Goal: Transaction & Acquisition: Purchase product/service

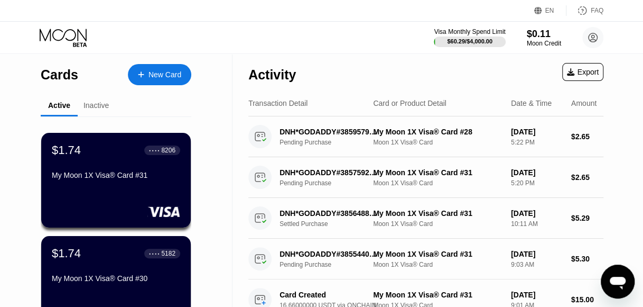
click at [153, 74] on div "New Card" at bounding box center [165, 74] width 33 height 9
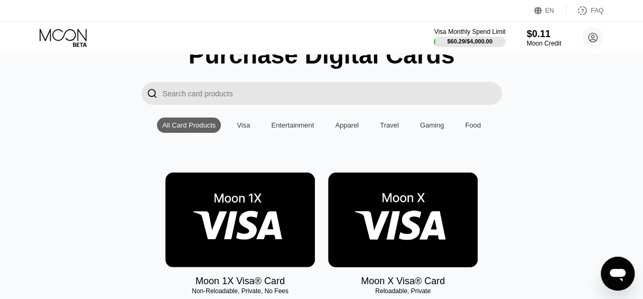
scroll to position [159, 0]
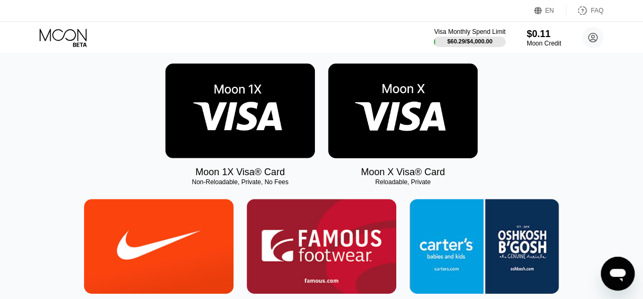
click at [255, 136] on img at bounding box center [240, 110] width 150 height 95
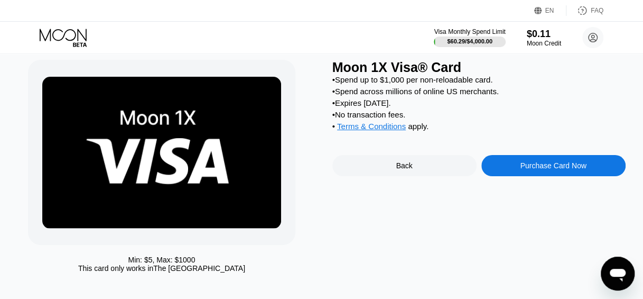
scroll to position [53, 0]
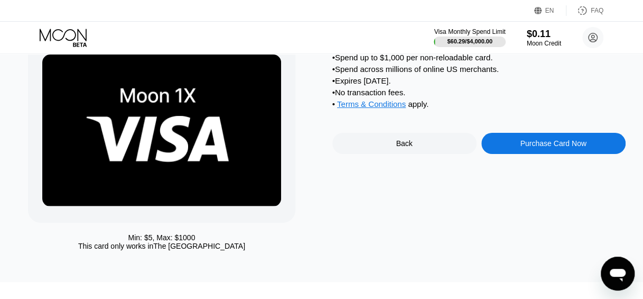
click at [572, 147] on div "Purchase Card Now" at bounding box center [553, 143] width 66 height 8
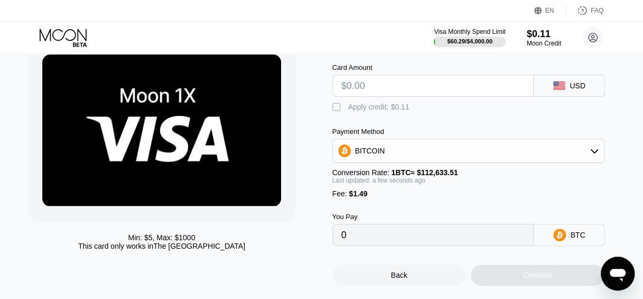
drag, startPoint x: 371, startPoint y: 67, endPoint x: 382, endPoint y: 81, distance: 18.2
click at [371, 67] on div "Card Amount" at bounding box center [433, 67] width 202 height 8
click at [383, 82] on input "text" at bounding box center [433, 85] width 184 height 21
type input "$2"
type input "0.00003099"
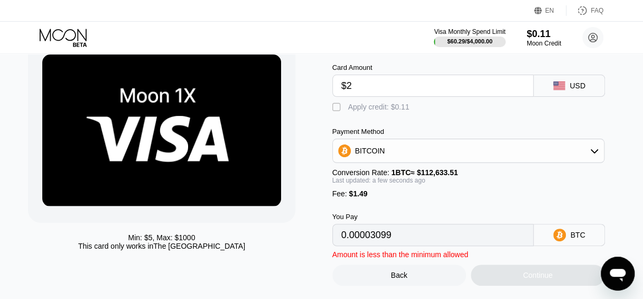
type input "$20"
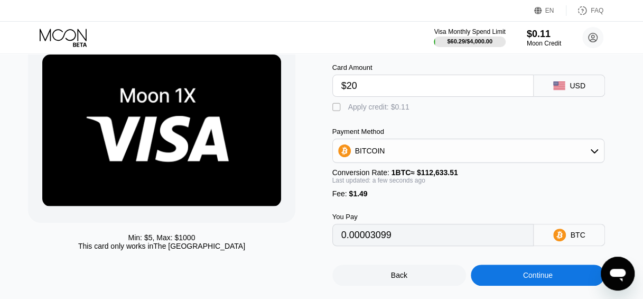
type input "0.00019080"
type input "$20"
click at [416, 120] on div "Card Amount $20 USD  Apply credit: $0.11 Payment Method BITCOIN Conversion Rat…" at bounding box center [478, 149] width 293 height 193
click at [403, 147] on div "BITCOIN" at bounding box center [469, 150] width 272 height 21
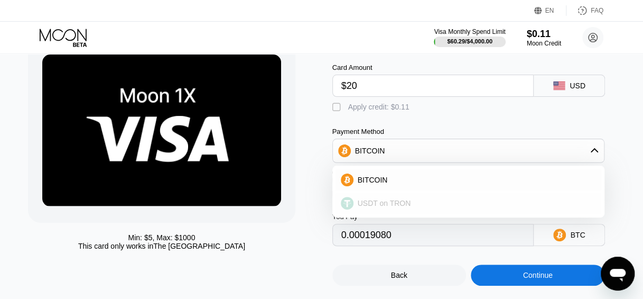
click at [400, 207] on span "USDT on TRON" at bounding box center [384, 203] width 53 height 8
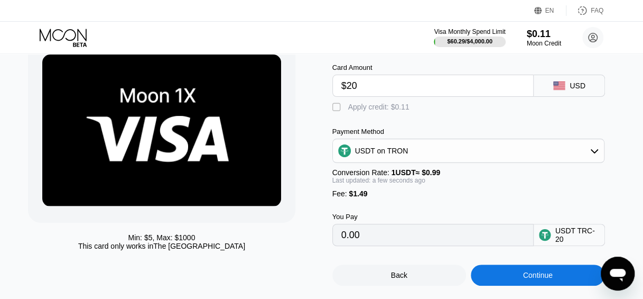
type input "21.71"
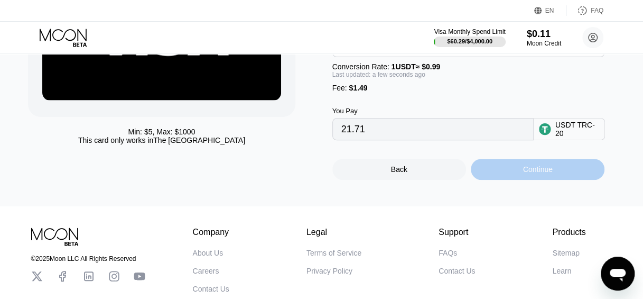
click at [511, 180] on div "Continue" at bounding box center [538, 169] width 134 height 21
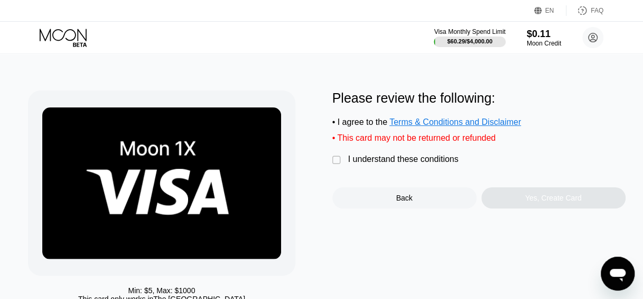
click at [438, 165] on div " I understand these conditions" at bounding box center [398, 159] width 132 height 11
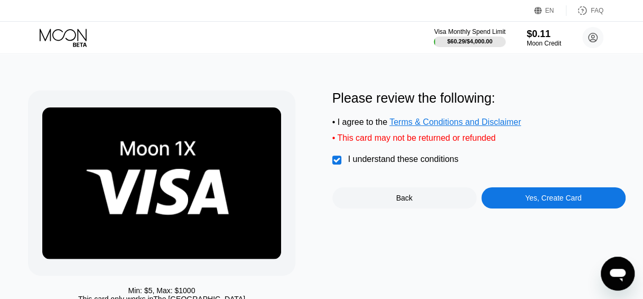
click at [500, 205] on div "Yes, Create Card" at bounding box center [553, 197] width 144 height 21
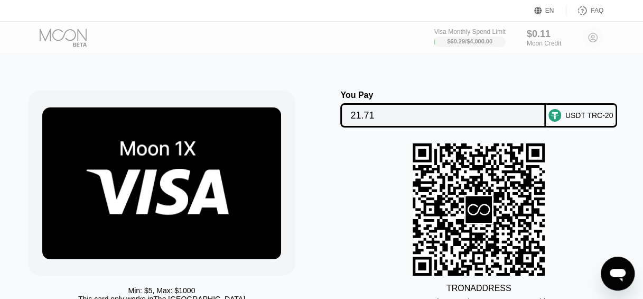
scroll to position [53, 0]
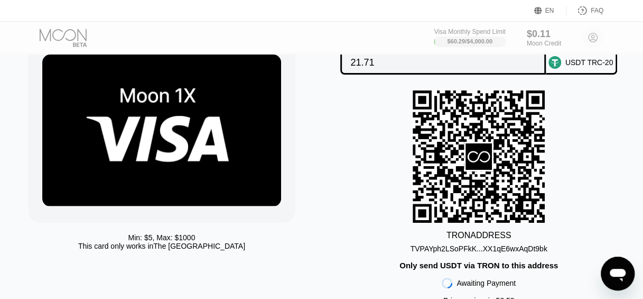
click at [507, 253] on div "TVPAYph2LSoPFkK...XX1qE6wxAqDt9bk" at bounding box center [479, 248] width 137 height 8
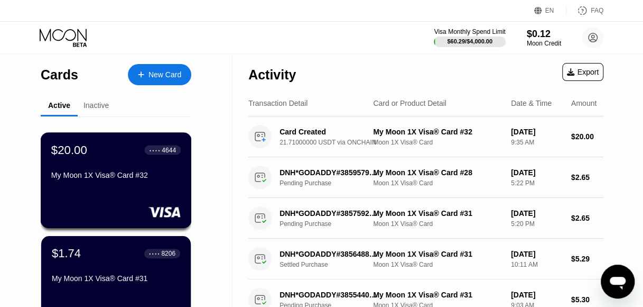
click at [87, 189] on div "$20.00 ● ● ● ● 4644 My Moon 1X Visa® Card #32" at bounding box center [116, 180] width 151 height 96
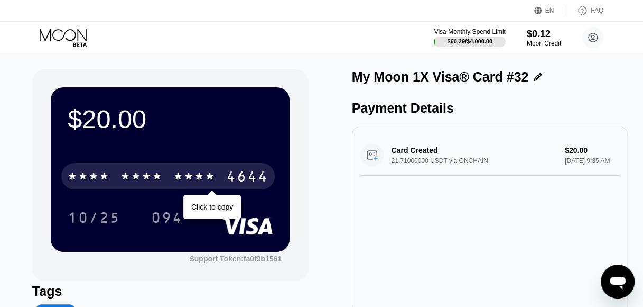
click at [168, 172] on div "* * * * * * * * * * * * 4644" at bounding box center [168, 176] width 214 height 26
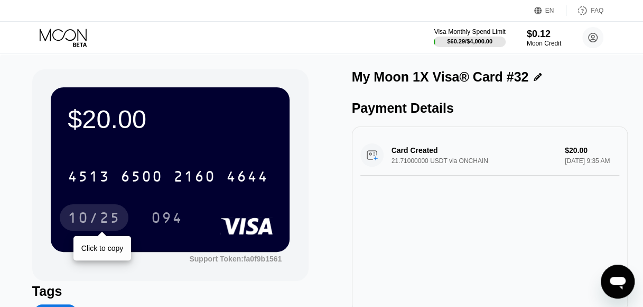
click at [73, 208] on div "10/25" at bounding box center [94, 217] width 69 height 26
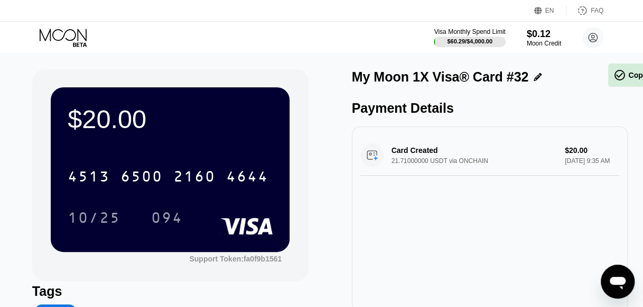
click at [180, 216] on div "094" at bounding box center [167, 218] width 32 height 17
